Goal: Communication & Community: Participate in discussion

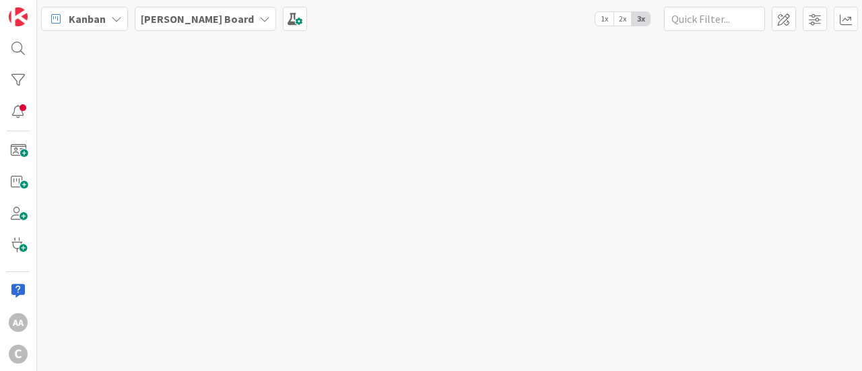
click at [170, 22] on b "[PERSON_NAME] Board" at bounding box center [197, 18] width 113 height 13
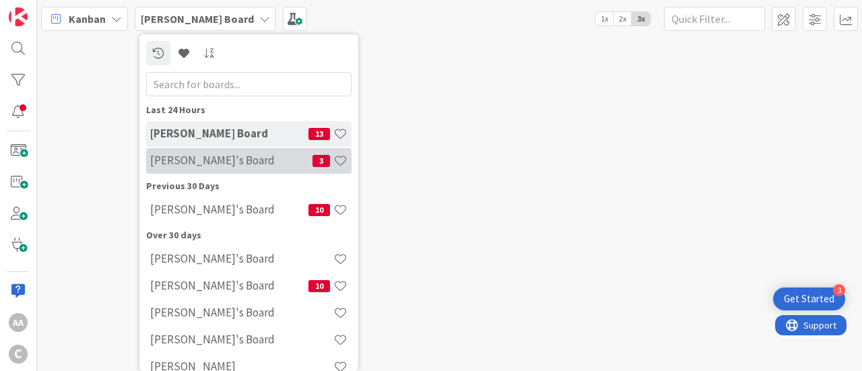
click at [180, 158] on h4 "[PERSON_NAME]'s Board" at bounding box center [231, 159] width 162 height 13
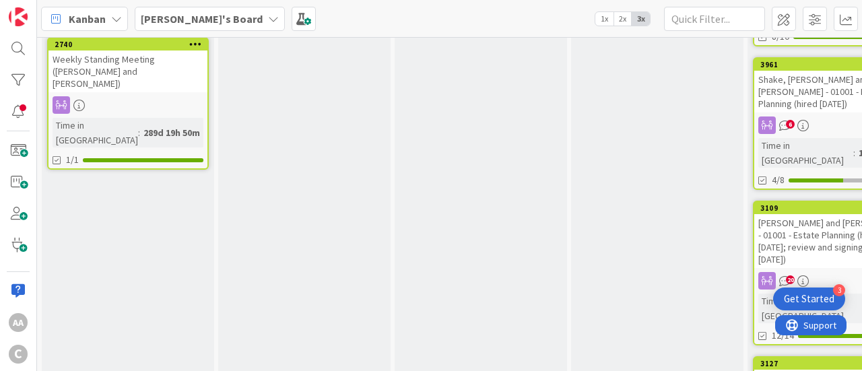
scroll to position [683, 0]
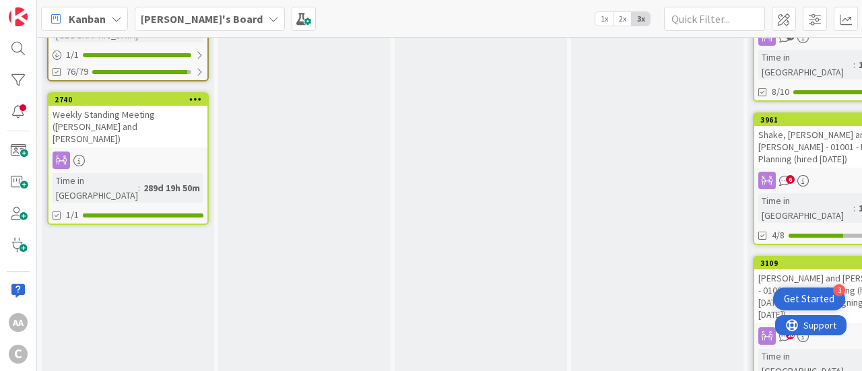
click at [795, 269] on div "[PERSON_NAME] and [PERSON_NAME] - 01001 - Estate Planning (hired [DATE]; review…" at bounding box center [833, 296] width 159 height 54
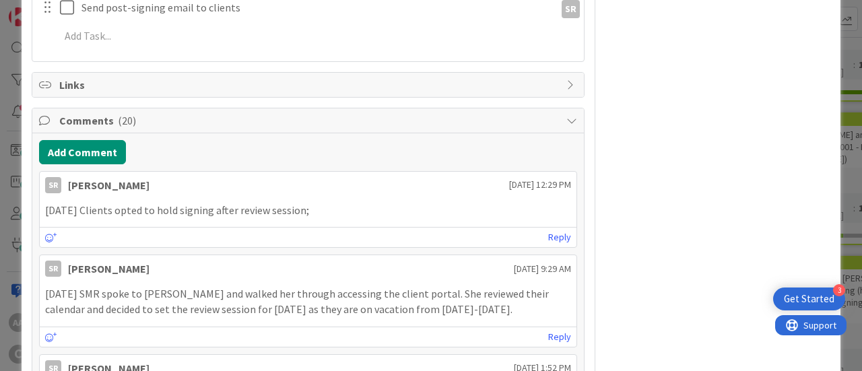
scroll to position [861, 0]
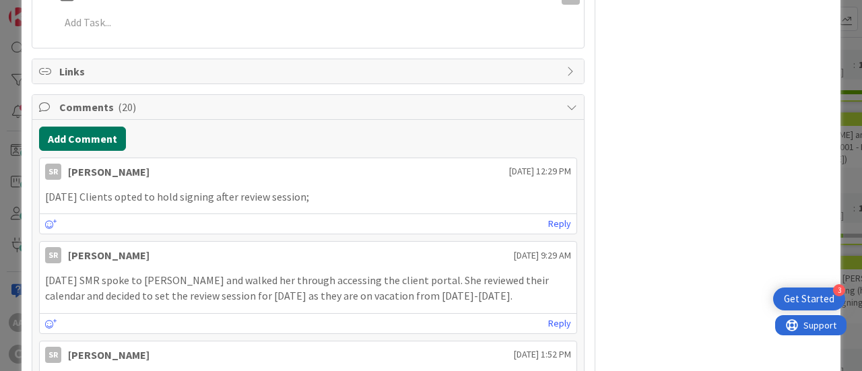
click at [70, 136] on button "Add Comment" at bounding box center [82, 139] width 87 height 24
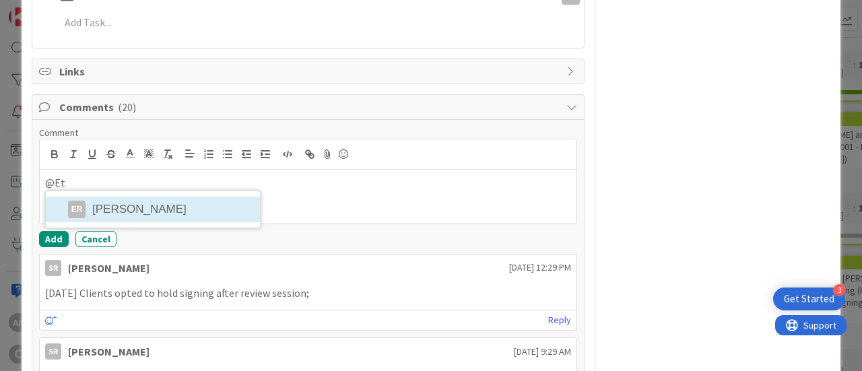
click at [123, 205] on li "ER [PERSON_NAME]" at bounding box center [153, 210] width 214 height 26
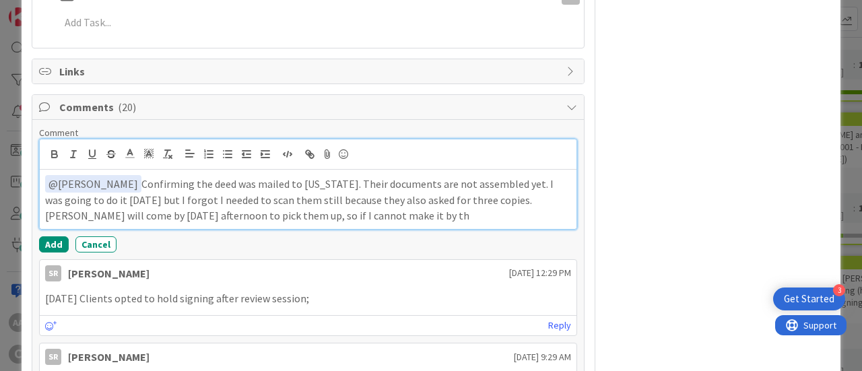
click at [199, 212] on p "﻿ @ [PERSON_NAME] ﻿ Confirming the deed was mailed to [US_STATE]. Their documen…" at bounding box center [308, 199] width 526 height 48
click at [399, 218] on p "﻿ @ [PERSON_NAME] ﻿ Confirming the deed was mailed to [US_STATE]. Their documen…" at bounding box center [308, 199] width 526 height 48
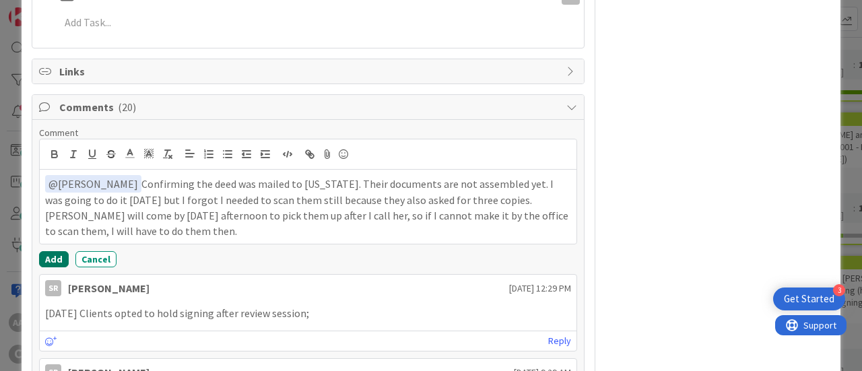
click at [50, 256] on button "Add" at bounding box center [54, 259] width 30 height 16
